Goal: Task Accomplishment & Management: Manage account settings

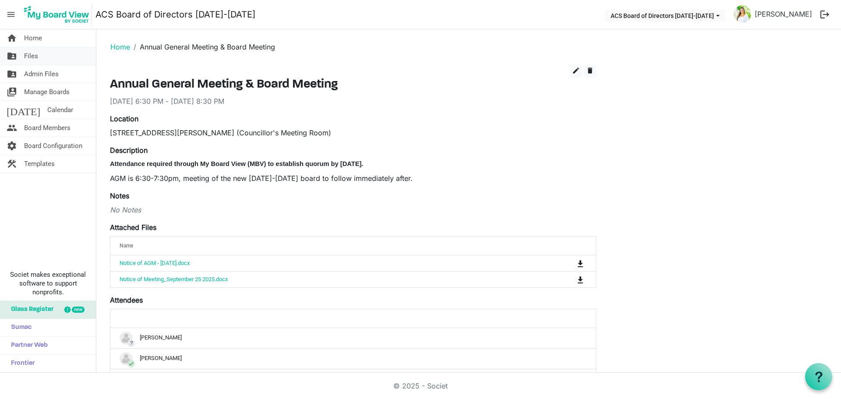
click at [50, 51] on link "folder_shared Files" at bounding box center [48, 56] width 96 height 18
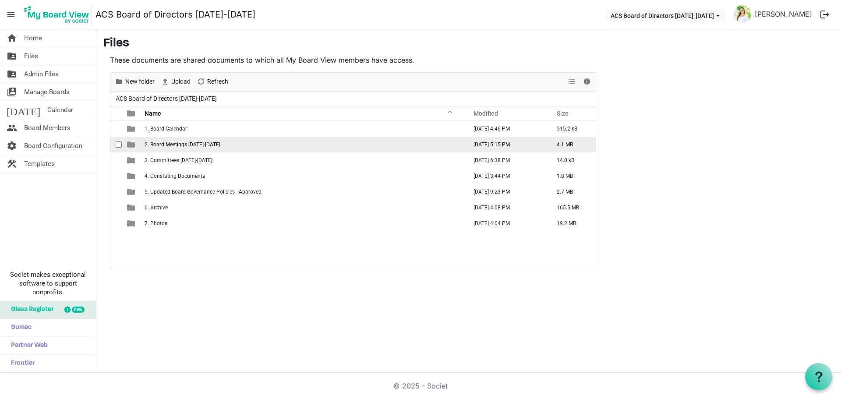
click at [219, 145] on td "2. Board Meetings [DATE]-[DATE]" at bounding box center [303, 145] width 322 height 16
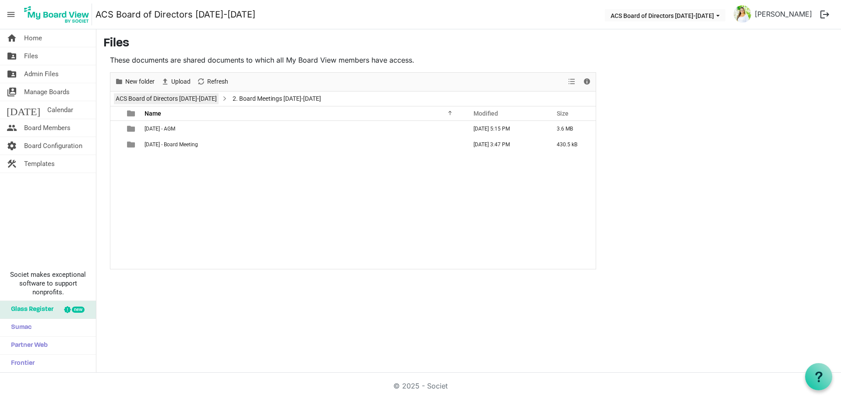
click at [201, 99] on link "ACS Board of Directors [DATE]-[DATE]" at bounding box center [166, 98] width 105 height 11
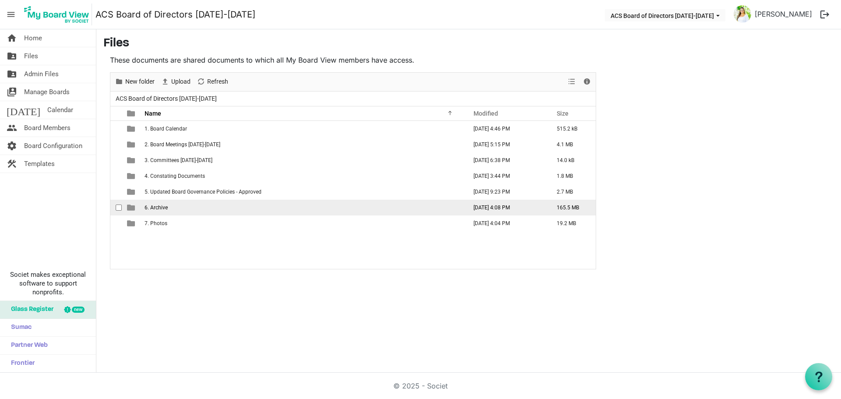
click at [163, 206] on span "6. Archive" at bounding box center [156, 208] width 23 height 6
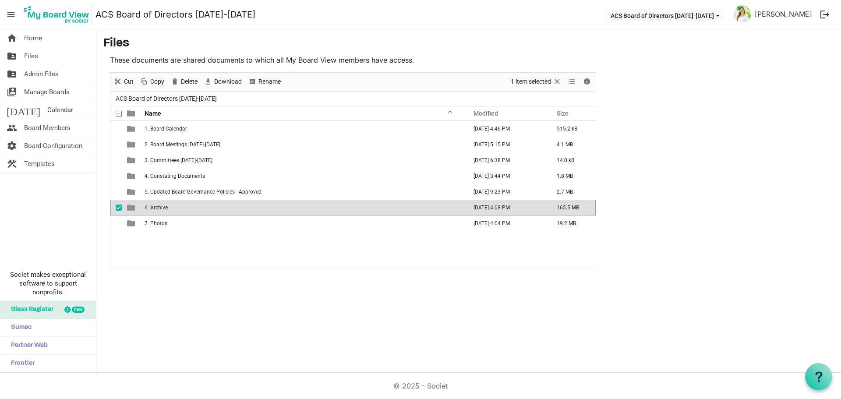
click at [163, 206] on span "6. Archive" at bounding box center [156, 208] width 23 height 6
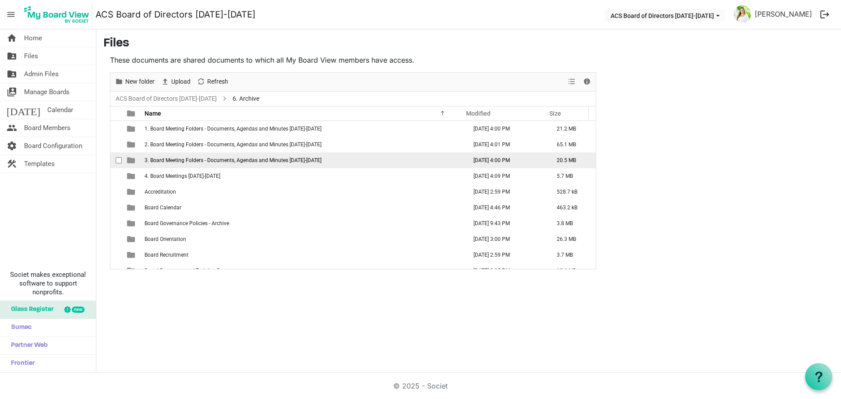
click at [185, 162] on span "3. Board Meeting Folders - Documents, Agendas and Minutes [DATE]-[DATE]" at bounding box center [233, 160] width 177 height 6
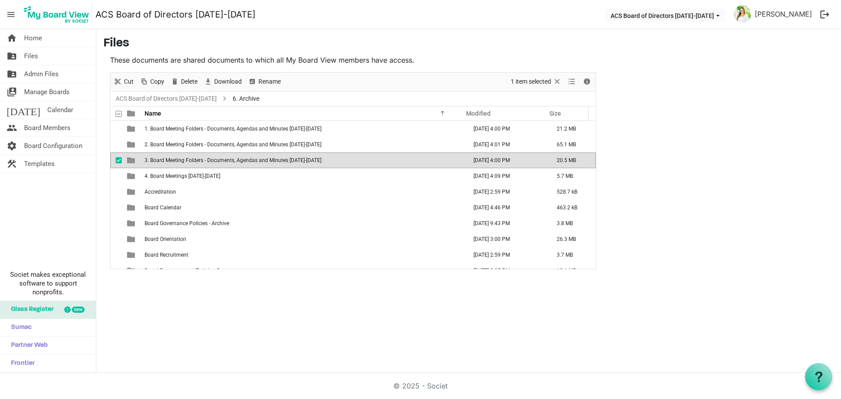
click at [185, 162] on span "3. Board Meeting Folders - Documents, Agendas and Minutes [DATE]-[DATE]" at bounding box center [233, 160] width 177 height 6
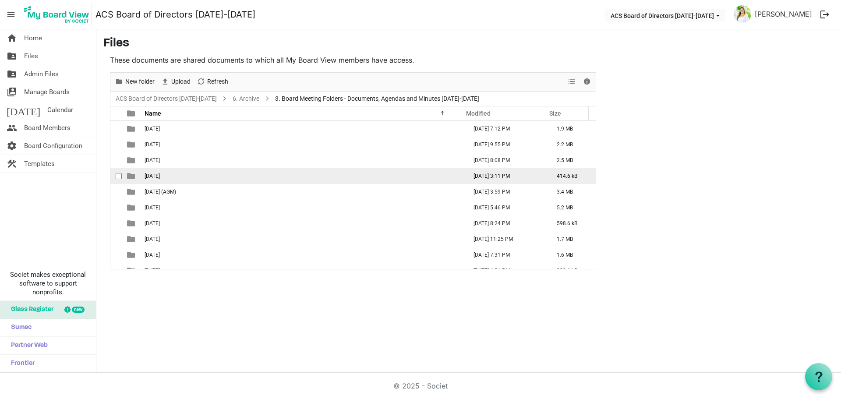
click at [198, 176] on td "[DATE]" at bounding box center [303, 176] width 322 height 16
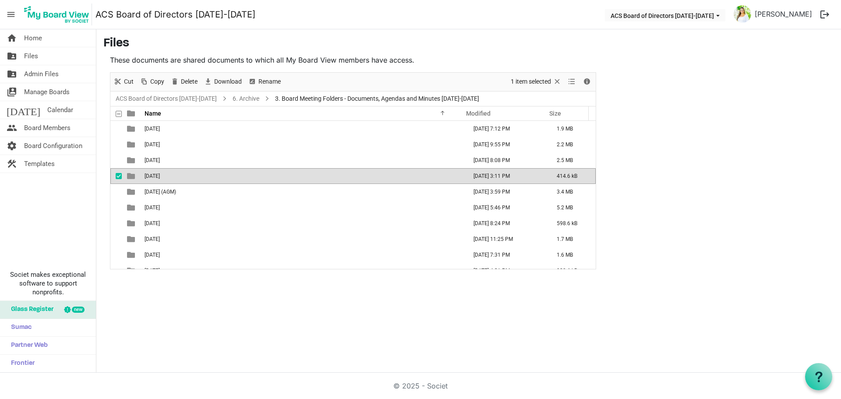
click at [198, 176] on td "[DATE]" at bounding box center [303, 176] width 322 height 16
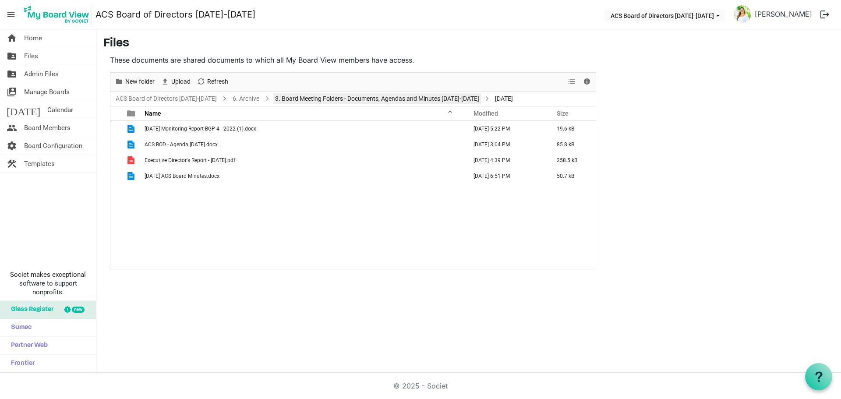
click at [302, 96] on link "3. Board Meeting Folders - Documents, Agendas and Minutes [DATE]-[DATE]" at bounding box center [377, 98] width 208 height 11
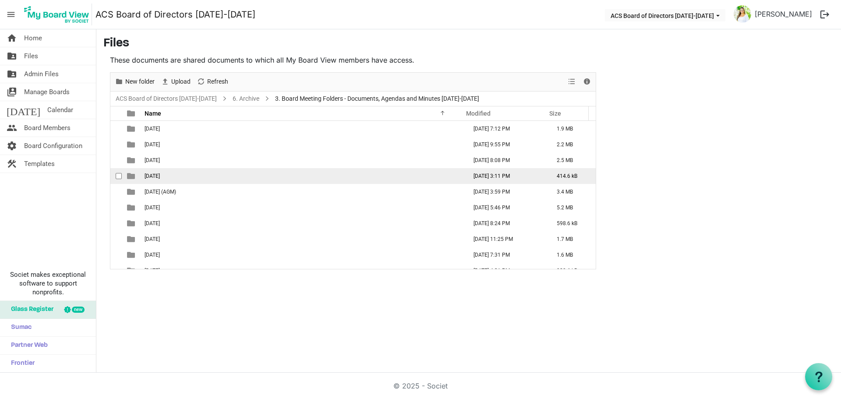
click at [219, 183] on td "[DATE]" at bounding box center [303, 176] width 322 height 16
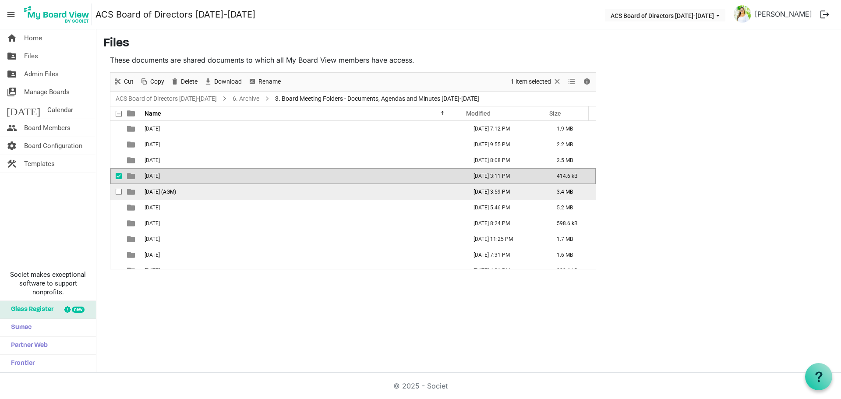
click at [212, 188] on td "[DATE] (AGM)" at bounding box center [303, 192] width 322 height 16
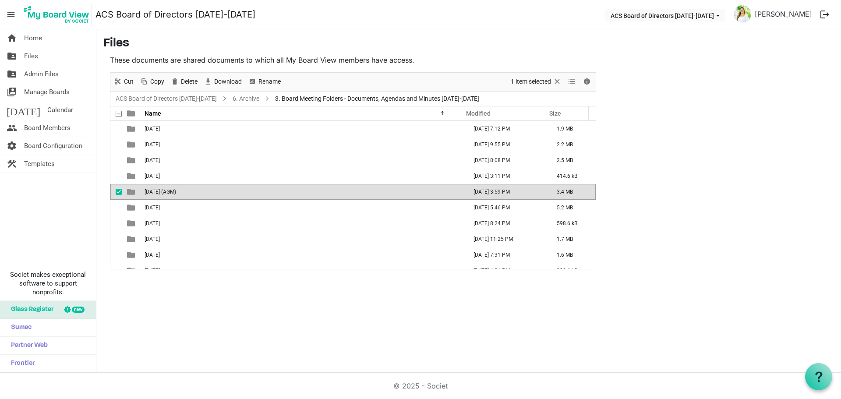
click at [212, 188] on td "[DATE] (AGM)" at bounding box center [303, 192] width 322 height 16
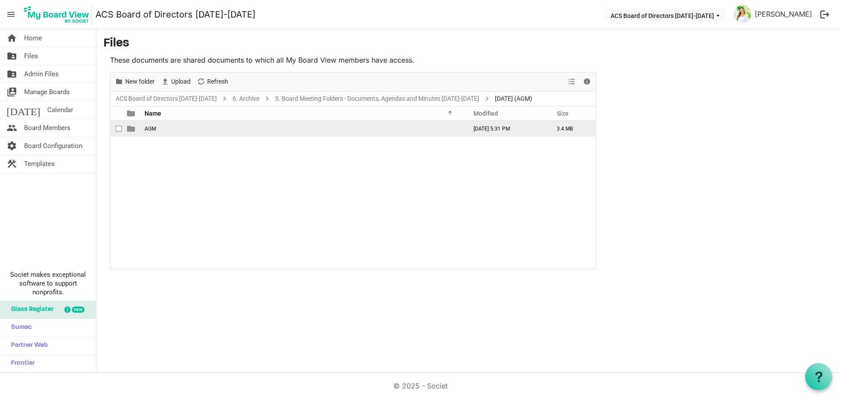
click at [210, 129] on td "AGM" at bounding box center [303, 129] width 322 height 16
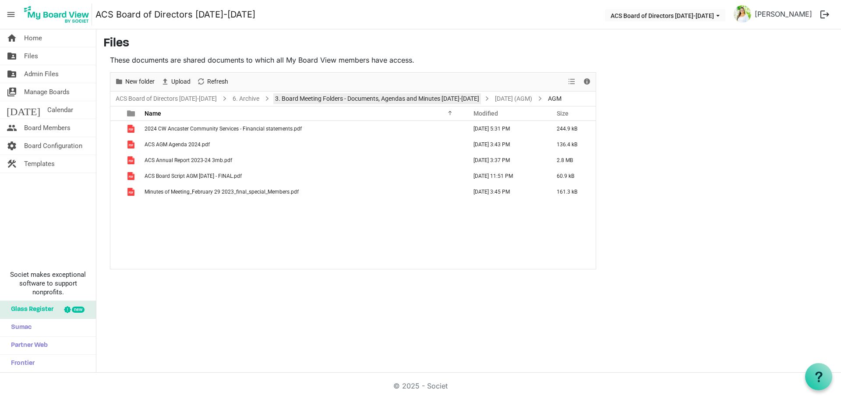
click at [325, 96] on link "3. Board Meeting Folders - Documents, Agendas and Minutes [DATE]-[DATE]" at bounding box center [377, 98] width 208 height 11
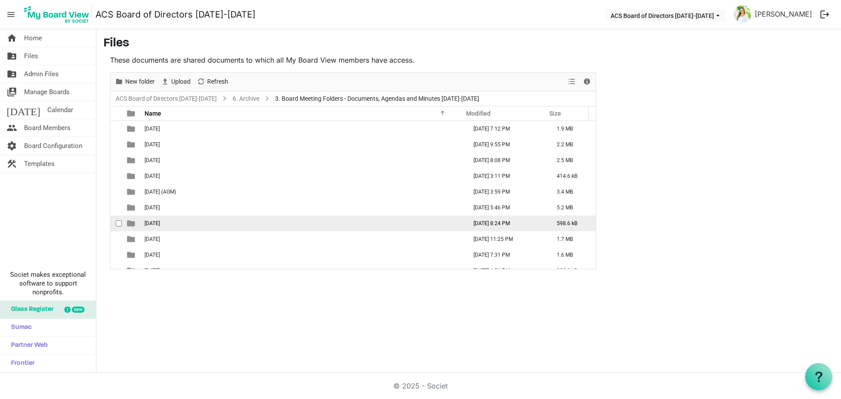
click at [170, 226] on td "[DATE]" at bounding box center [303, 224] width 322 height 16
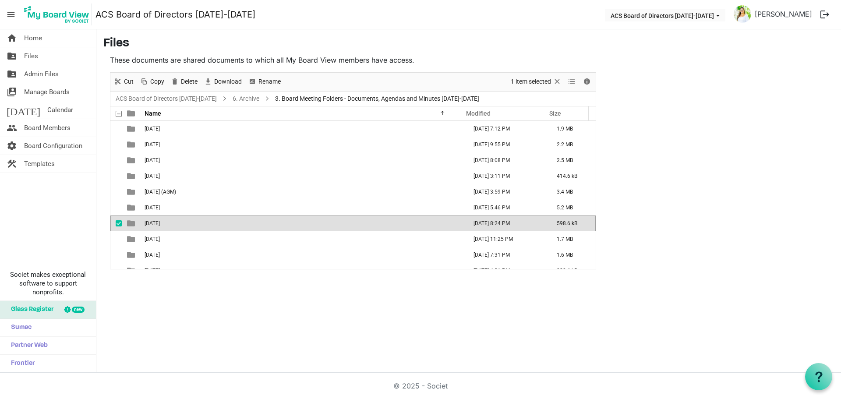
click at [170, 226] on td "[DATE]" at bounding box center [303, 224] width 322 height 16
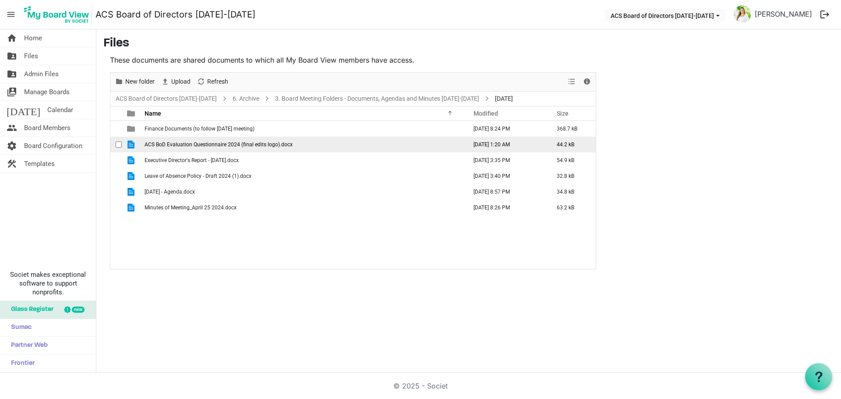
click at [209, 142] on span "ACS BoD Evaluation Questionnaire 2024 (final edits logo).docx" at bounding box center [219, 145] width 148 height 6
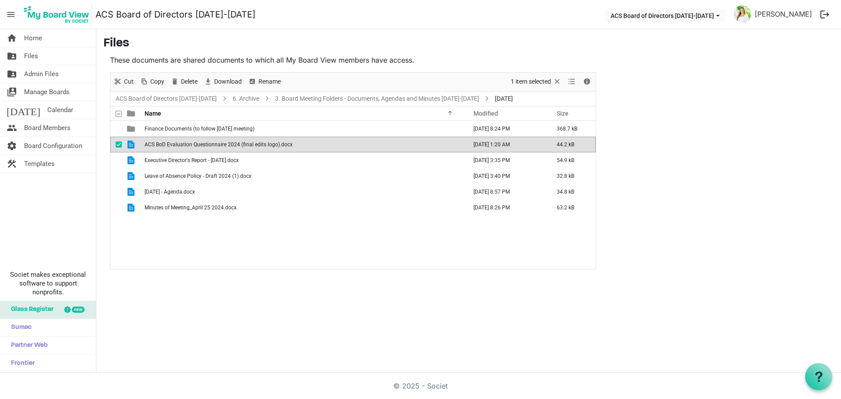
click at [209, 142] on span "ACS BoD Evaluation Questionnaire 2024 (final edits logo).docx" at bounding box center [219, 145] width 148 height 6
click at [672, 233] on main "Files These documents are shared documents to which all My Board View members h…" at bounding box center [468, 152] width 745 height 247
click at [163, 99] on link "ACS Board of Directors [DATE]-[DATE]" at bounding box center [166, 98] width 105 height 11
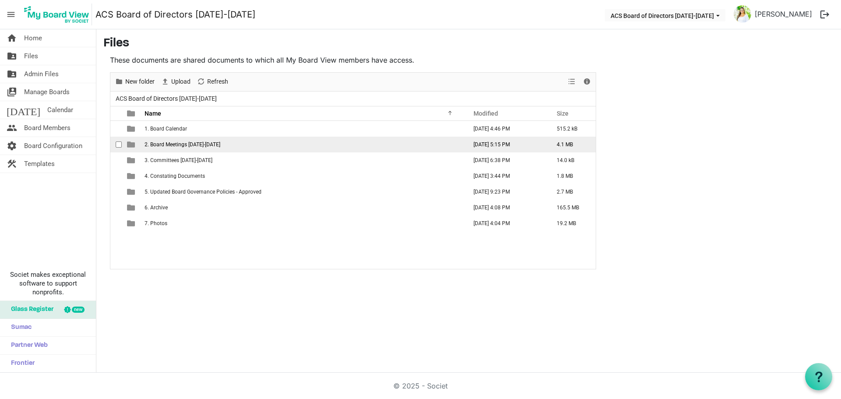
click at [233, 142] on td "2. Board Meetings [DATE]-[DATE]" at bounding box center [303, 145] width 322 height 16
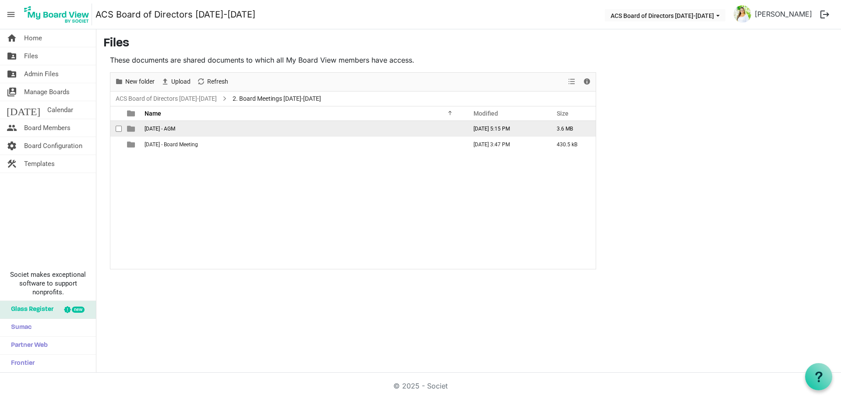
click at [228, 128] on td "[DATE] - AGM" at bounding box center [303, 129] width 322 height 16
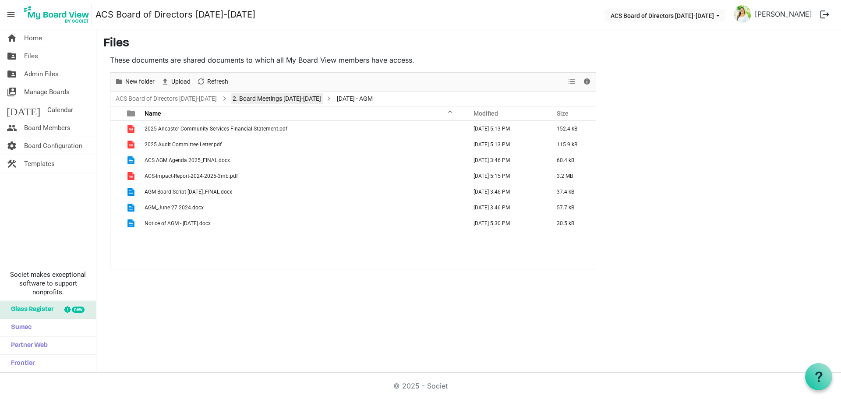
click at [299, 96] on link "2. Board Meetings [DATE]-[DATE]" at bounding box center [277, 98] width 92 height 11
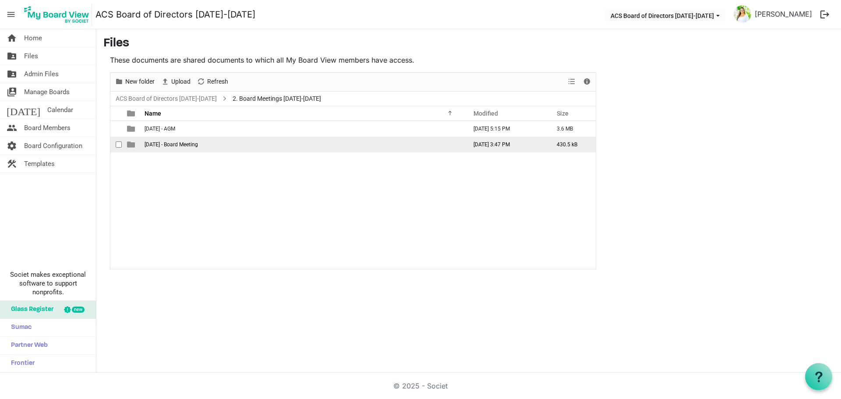
click at [237, 145] on td "[DATE] - Board Meeting" at bounding box center [303, 145] width 322 height 16
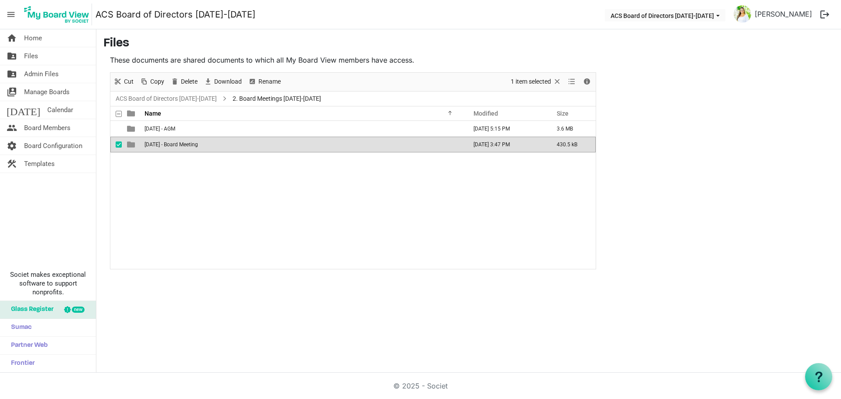
click at [237, 145] on td "[DATE] - Board Meeting" at bounding box center [303, 145] width 322 height 16
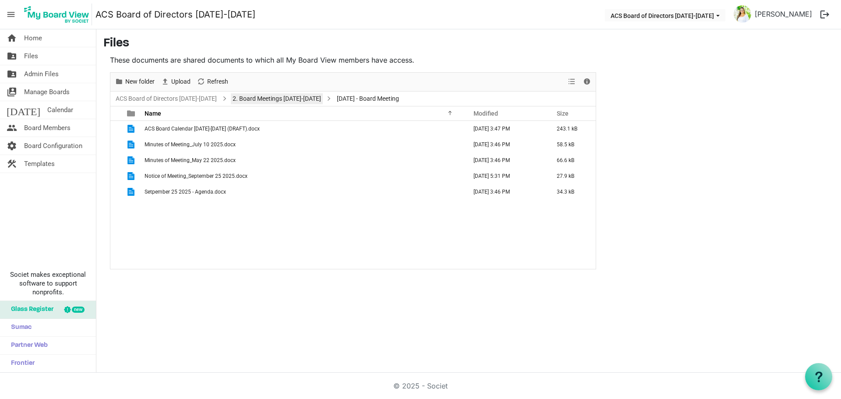
click at [257, 98] on link "2. Board Meetings [DATE]-[DATE]" at bounding box center [277, 98] width 92 height 11
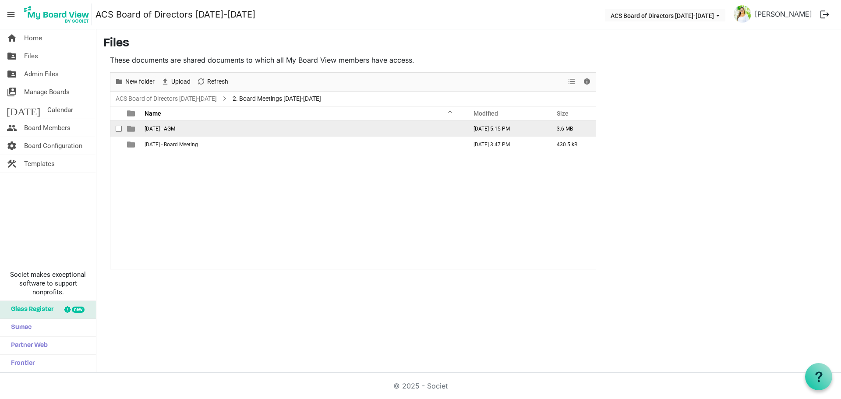
click at [184, 124] on td "[DATE] - AGM" at bounding box center [303, 129] width 322 height 16
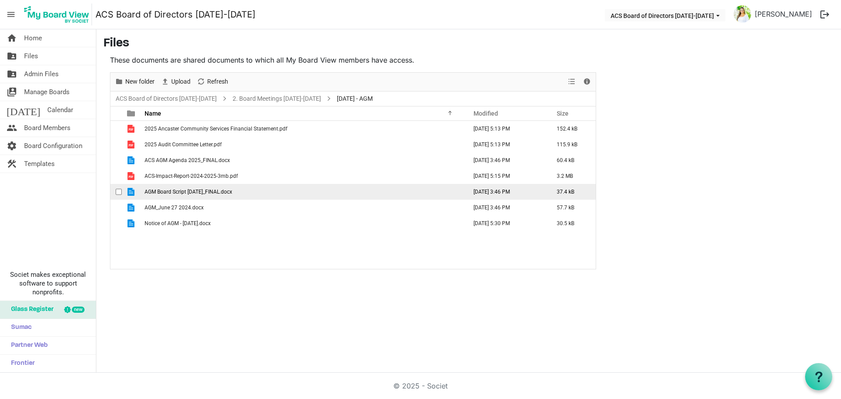
click at [219, 194] on span "AGM Board Script [DATE]_FINAL.docx" at bounding box center [189, 192] width 88 height 6
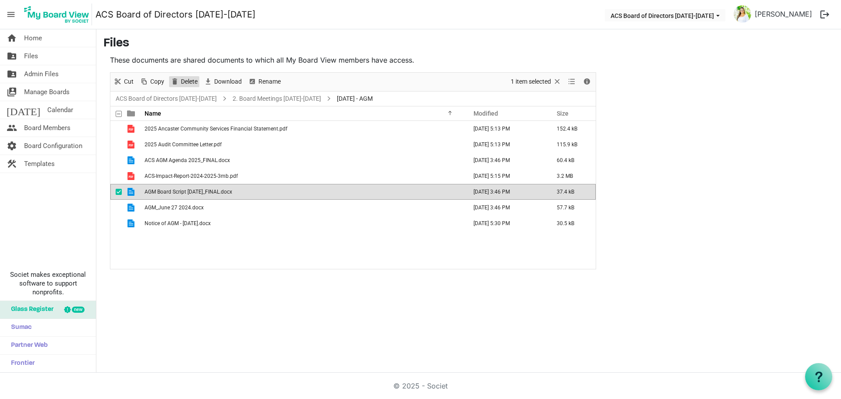
click at [189, 81] on span "Delete" at bounding box center [189, 81] width 18 height 11
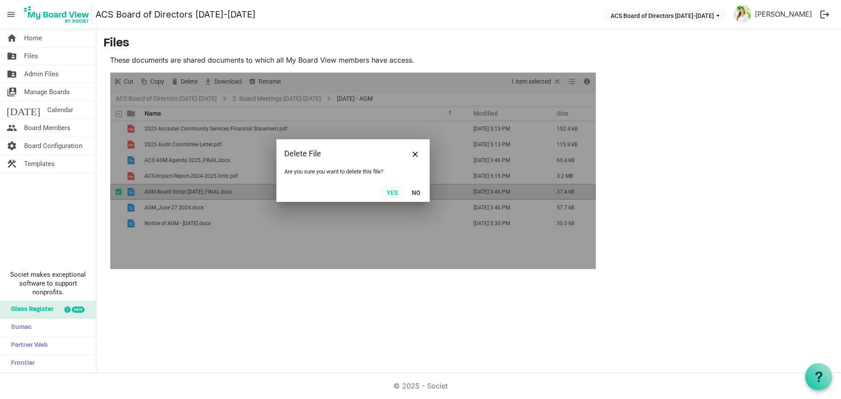
click at [386, 190] on button "Yes" at bounding box center [392, 192] width 22 height 12
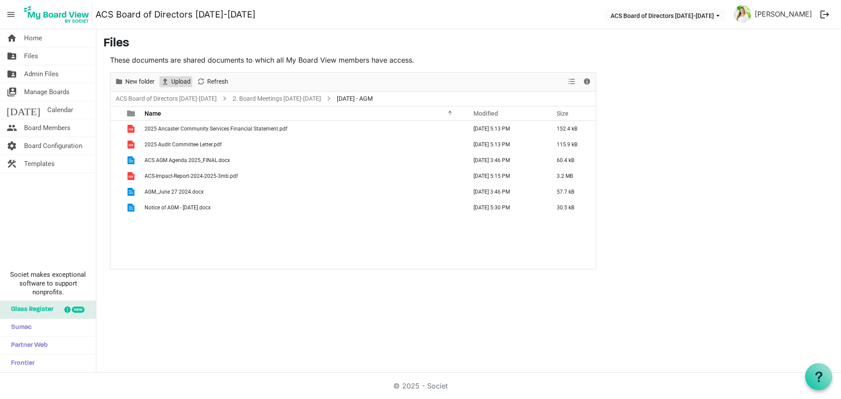
click at [175, 83] on span "Upload" at bounding box center [180, 81] width 21 height 11
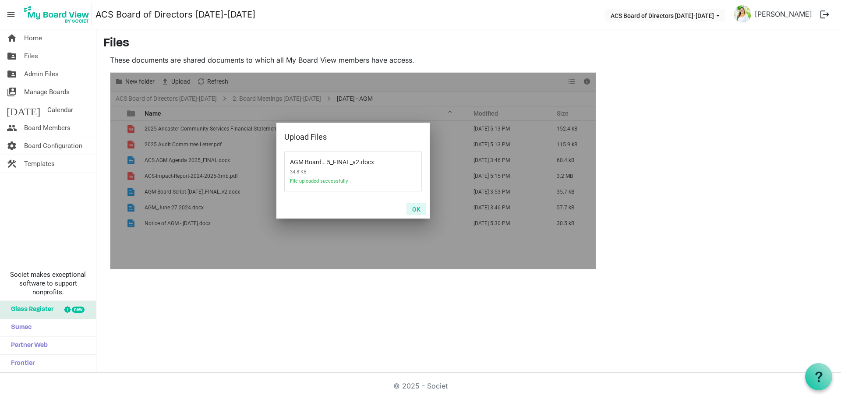
click at [414, 209] on button "OK" at bounding box center [417, 209] width 20 height 12
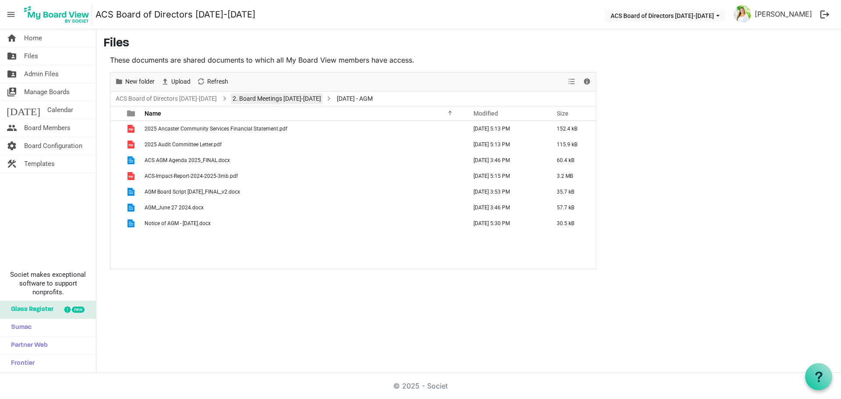
click at [261, 97] on link "2. Board Meetings [DATE]-[DATE]" at bounding box center [277, 98] width 92 height 11
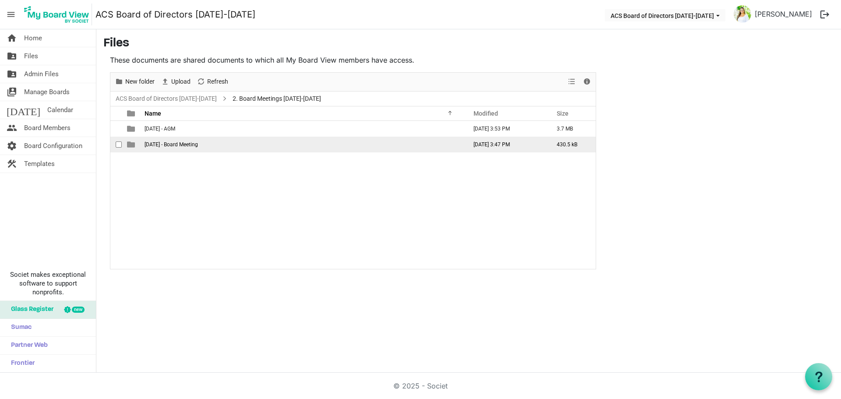
click at [198, 144] on span "[DATE] - Board Meeting" at bounding box center [171, 145] width 53 height 6
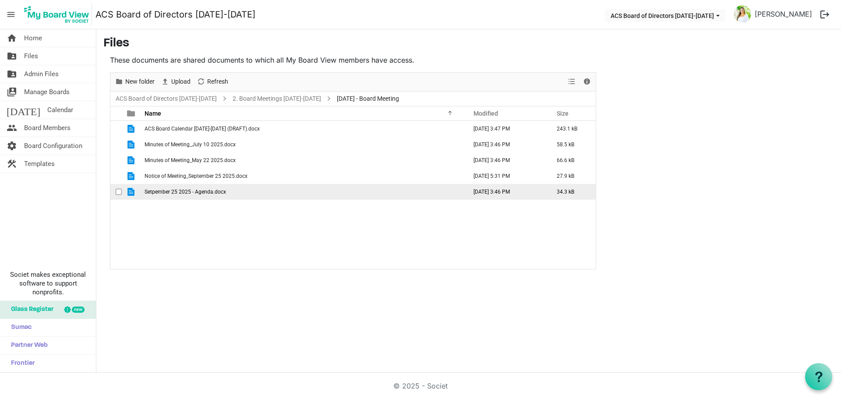
click at [204, 191] on span "Setpember 25 2025 - Agenda.docx" at bounding box center [185, 192] width 81 height 6
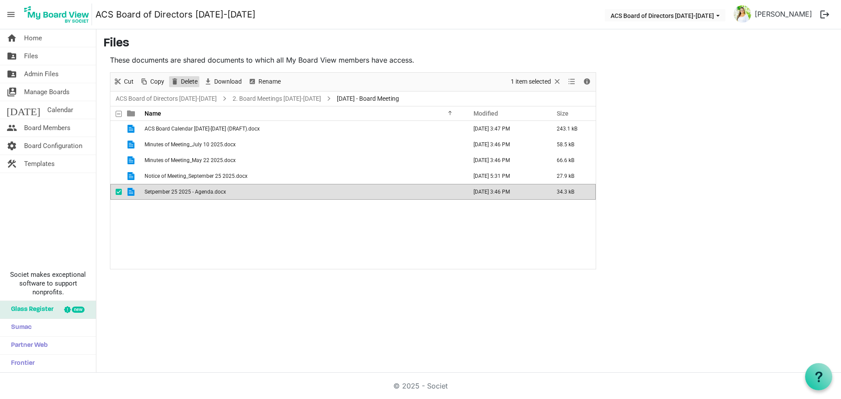
click at [192, 84] on span "Delete" at bounding box center [189, 81] width 18 height 11
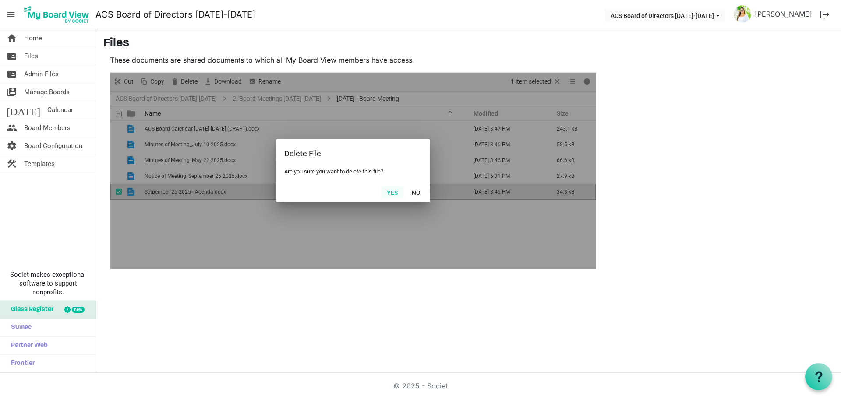
click at [387, 190] on button "Yes" at bounding box center [392, 192] width 22 height 12
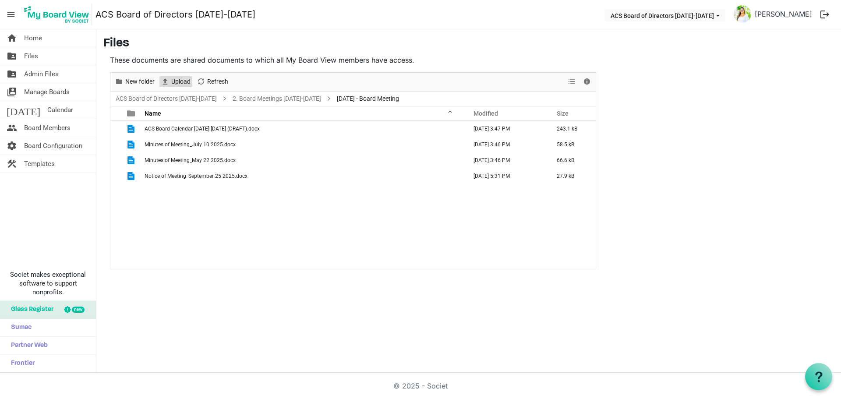
click at [179, 85] on span "Upload" at bounding box center [180, 81] width 21 height 11
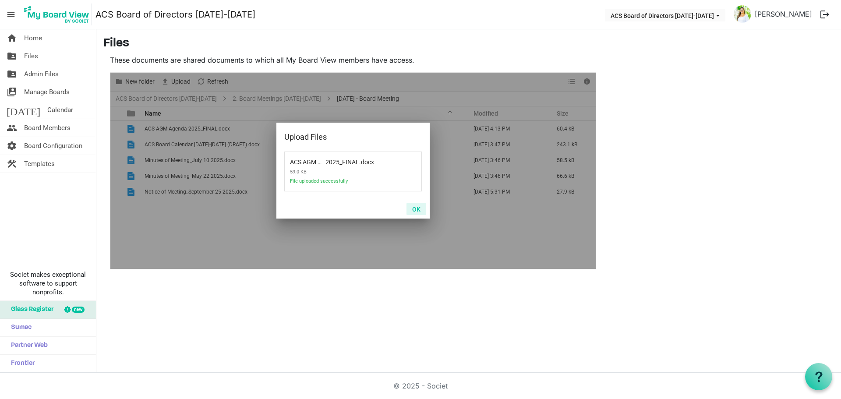
click at [416, 209] on button "OK" at bounding box center [417, 209] width 20 height 12
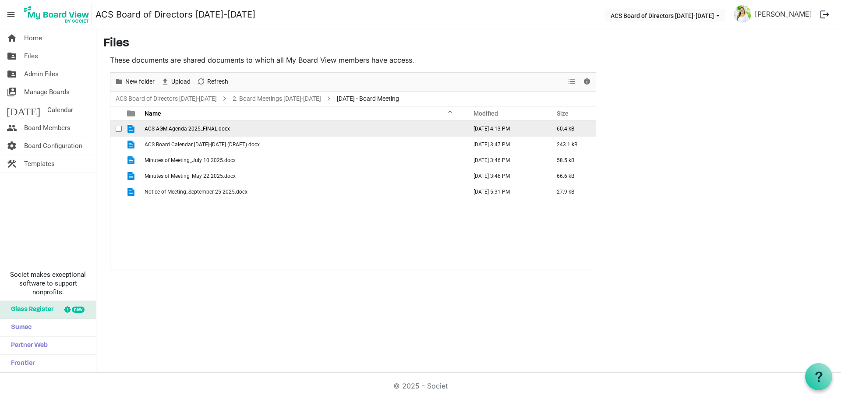
click at [211, 128] on span "ACS AGM Agenda 2025_FINAL.docx" at bounding box center [187, 129] width 85 height 6
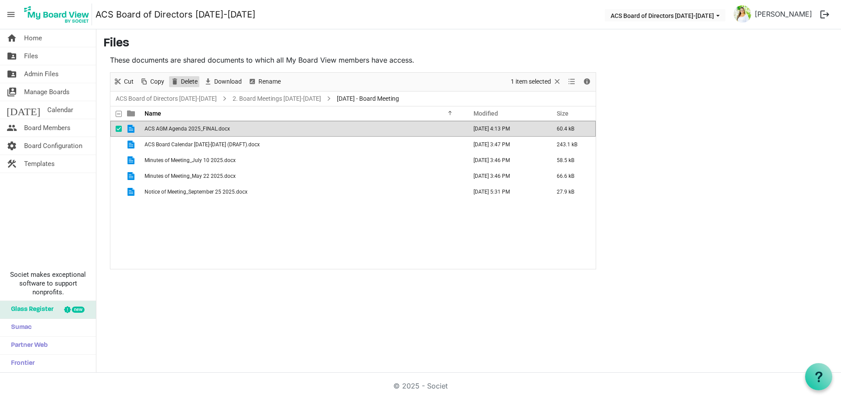
click at [187, 81] on span "Delete" at bounding box center [189, 81] width 18 height 11
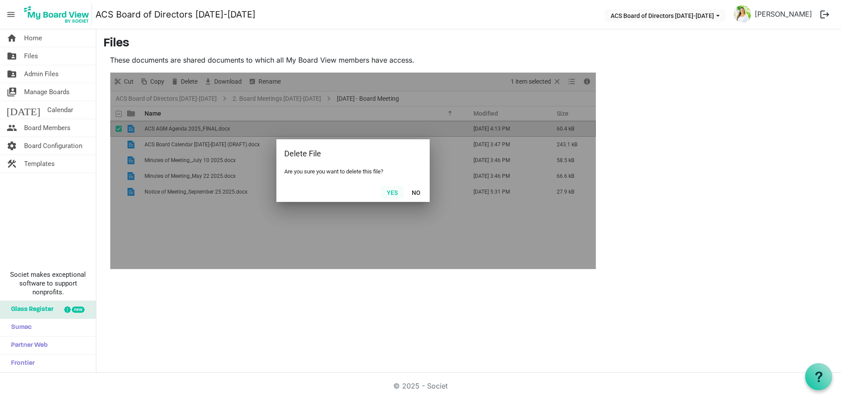
click at [393, 193] on button "Yes" at bounding box center [392, 192] width 22 height 12
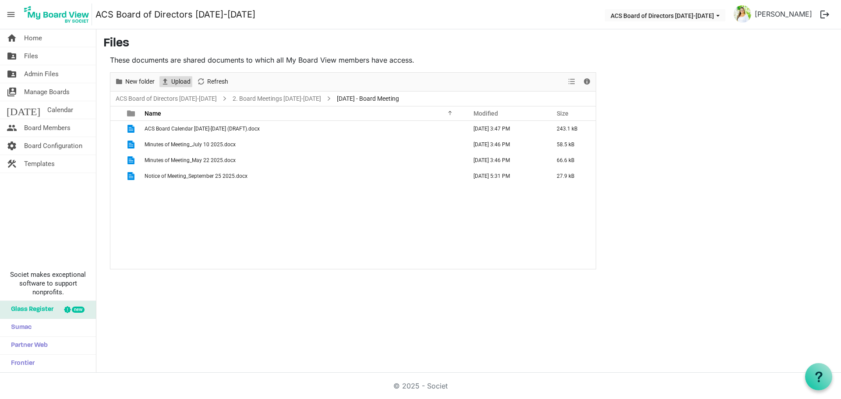
click at [176, 80] on span "Upload" at bounding box center [180, 81] width 21 height 11
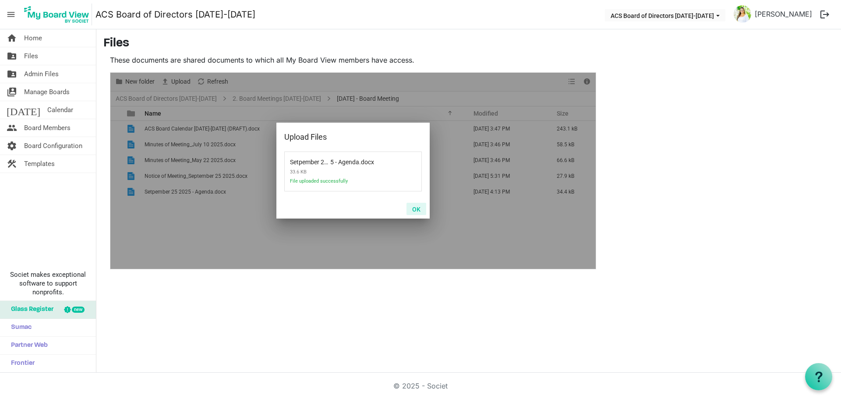
click at [411, 209] on button "OK" at bounding box center [417, 209] width 20 height 12
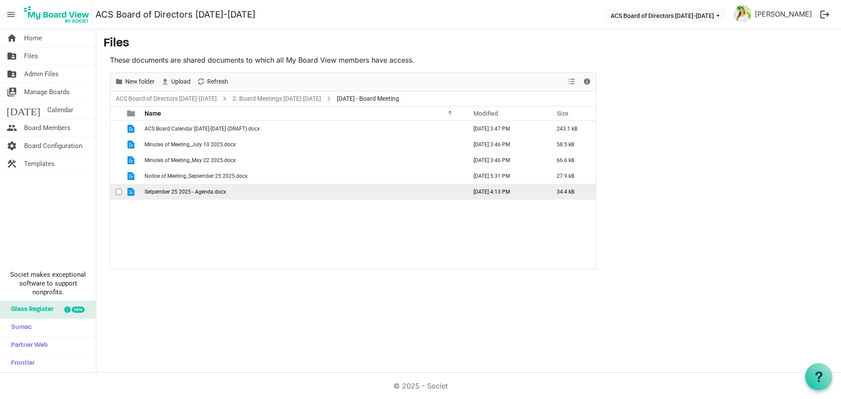
click at [201, 195] on span "Setpember 25 2025 - Agenda.docx" at bounding box center [185, 192] width 81 height 6
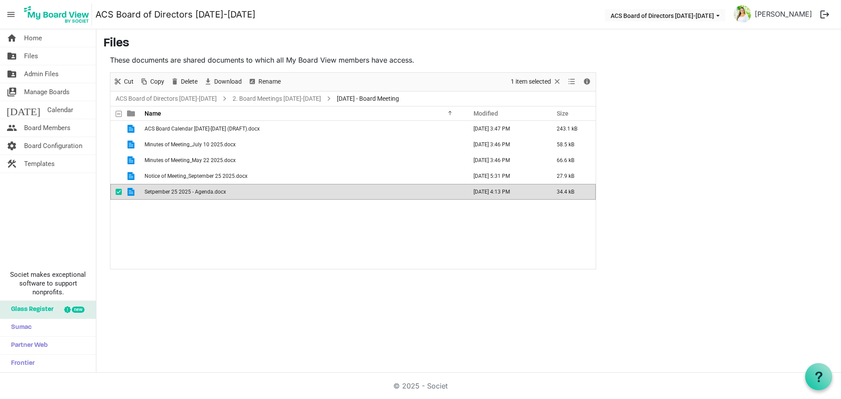
click at [201, 195] on span "Setpember 25 2025 - Agenda.docx" at bounding box center [185, 192] width 81 height 6
